Goal: Transaction & Acquisition: Download file/media

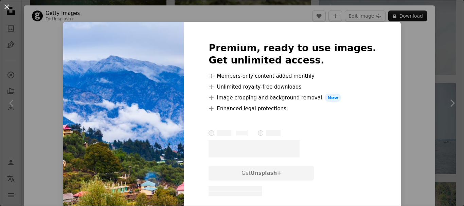
scroll to position [34, 0]
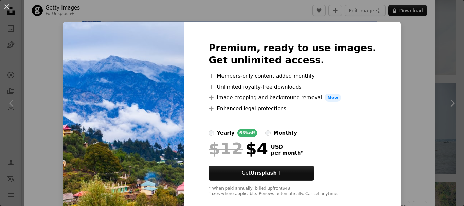
click at [405, 108] on div "An X shape Premium, ready to use images. Get unlimited access. A plus sign Memb…" at bounding box center [232, 103] width 464 height 206
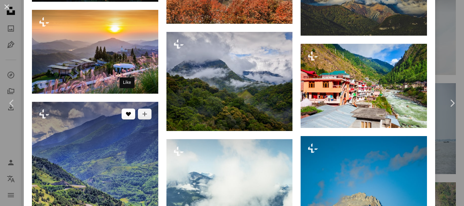
scroll to position [833, 0]
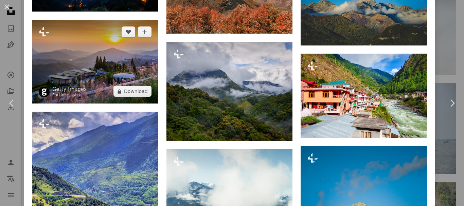
click at [103, 58] on img at bounding box center [95, 62] width 126 height 84
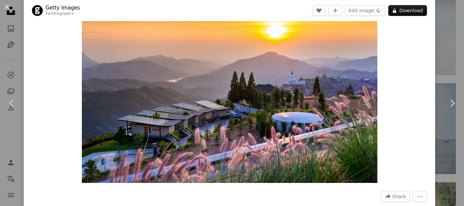
scroll to position [34, 0]
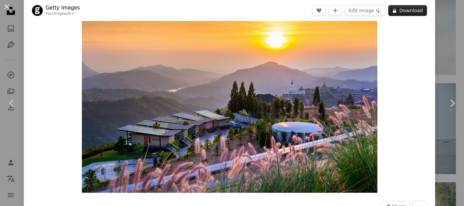
click at [411, 10] on button "A lock Download" at bounding box center [407, 10] width 39 height 11
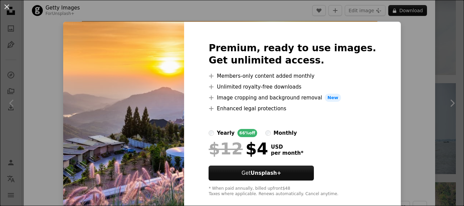
click at [184, 76] on img at bounding box center [123, 120] width 121 height 196
